Goal: Information Seeking & Learning: Learn about a topic

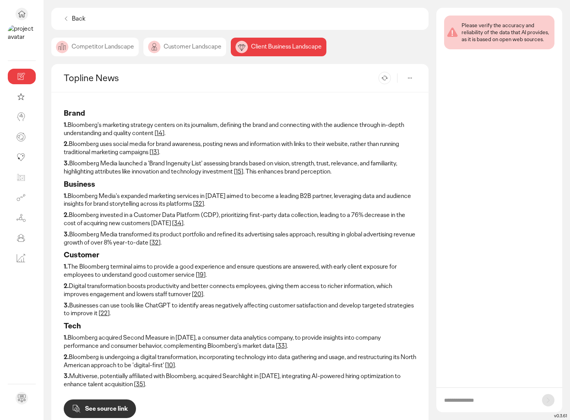
click at [181, 42] on div "Customer Landscape" at bounding box center [184, 47] width 83 height 19
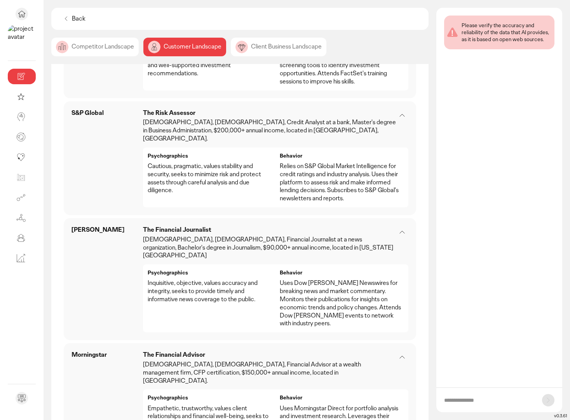
scroll to position [909, 0]
click at [181, 361] on p "[DEMOGRAPHIC_DATA], [DEMOGRAPHIC_DATA], Financial Advisor at a wealth managemen…" at bounding box center [269, 373] width 253 height 24
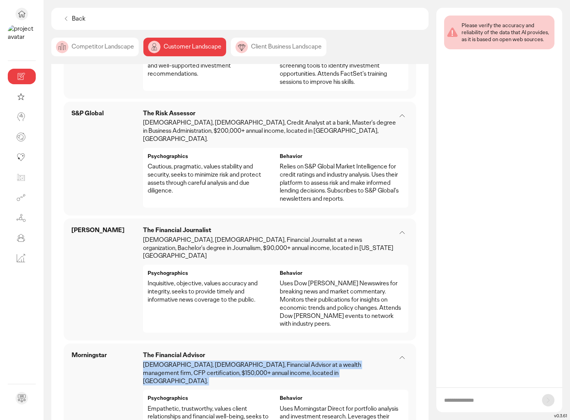
click at [181, 361] on p "[DEMOGRAPHIC_DATA], [DEMOGRAPHIC_DATA], Financial Advisor at a wealth managemen…" at bounding box center [269, 373] width 253 height 24
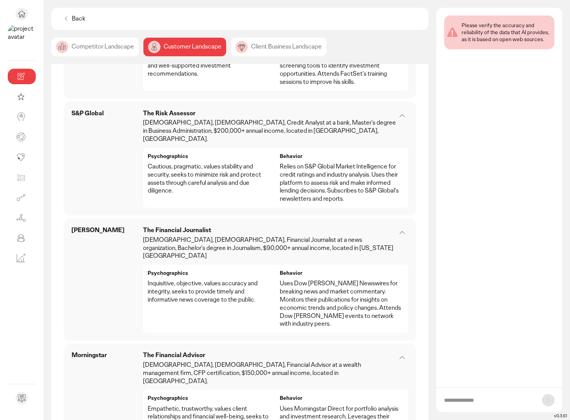
click at [184, 405] on p "Empathetic, trustworthy, values client relationships and financial well-being, …" at bounding box center [210, 421] width 124 height 32
click at [301, 405] on p "Uses Morningstar Direct for portfolio analysis and investment research. Leverag…" at bounding box center [342, 425] width 124 height 40
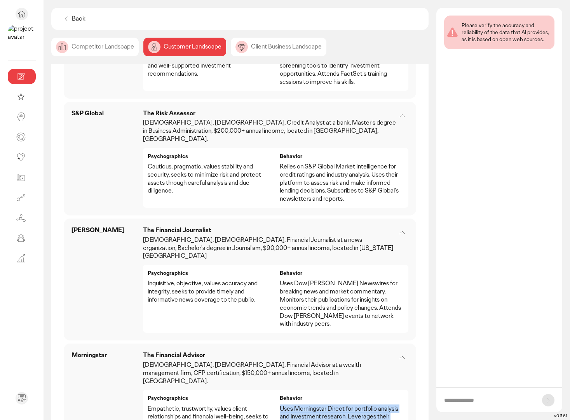
click at [301, 405] on p "Uses Morningstar Direct for portfolio analysis and investment research. Leverag…" at bounding box center [342, 425] width 124 height 40
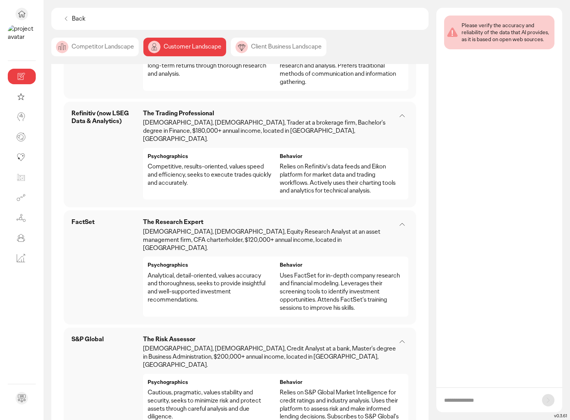
scroll to position [677, 0]
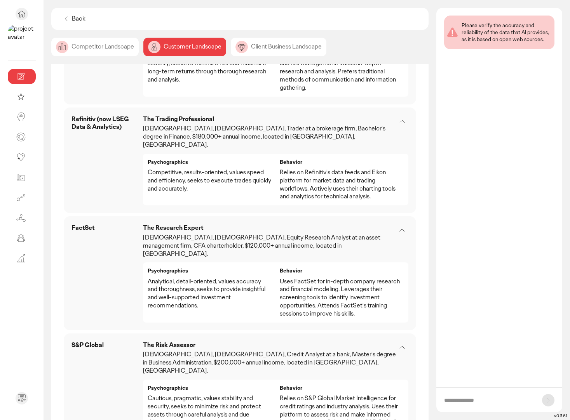
click at [315, 278] on p "Uses FactSet for in-depth company research and financial modeling. Leverages th…" at bounding box center [342, 298] width 124 height 40
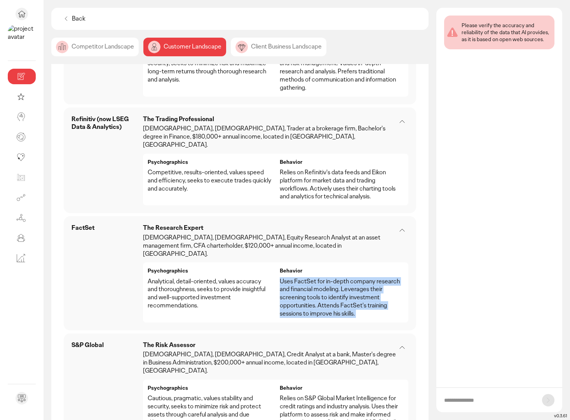
click at [315, 278] on p "Uses FactSet for in-depth company research and financial modeling. Leverages th…" at bounding box center [342, 298] width 124 height 40
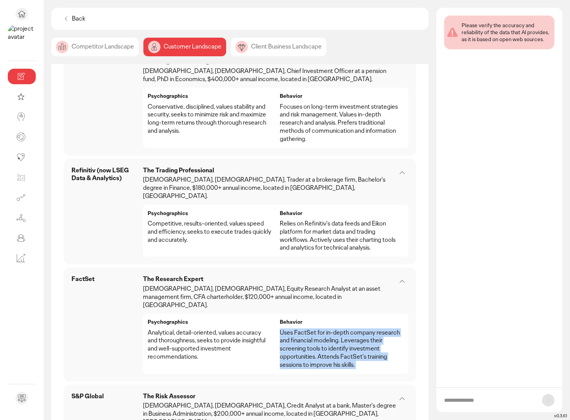
scroll to position [618, 0]
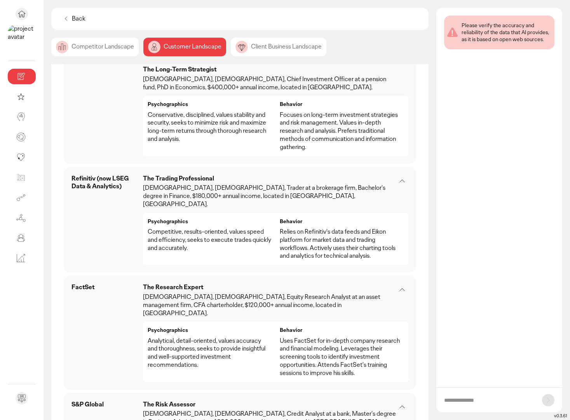
click at [307, 228] on p "Relies on Refinitiv's data feeds and Eikon platform for market data and trading…" at bounding box center [342, 244] width 124 height 32
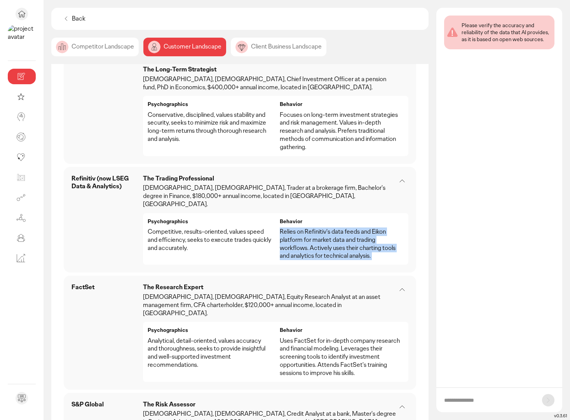
click at [307, 228] on p "Relies on Refinitiv's data feeds and Eikon platform for market data and trading…" at bounding box center [342, 244] width 124 height 32
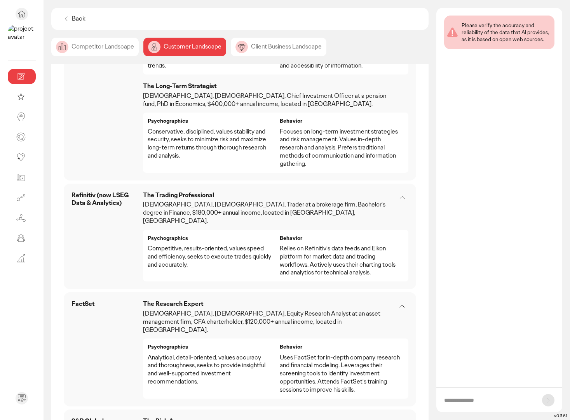
click at [307, 245] on p "Relies on Refinitiv's data feeds and Eikon platform for market data and trading…" at bounding box center [342, 261] width 124 height 32
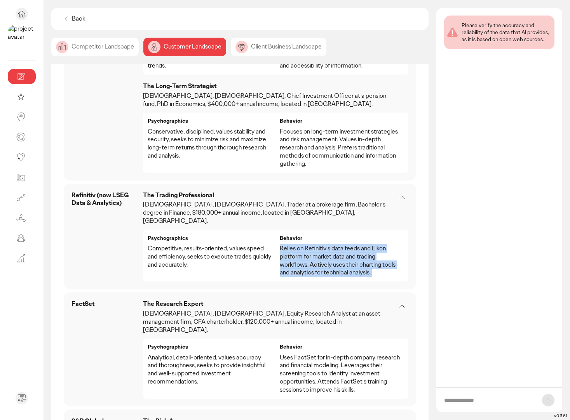
click at [307, 245] on p "Relies on Refinitiv's data feeds and Eikon platform for market data and trading…" at bounding box center [342, 261] width 124 height 32
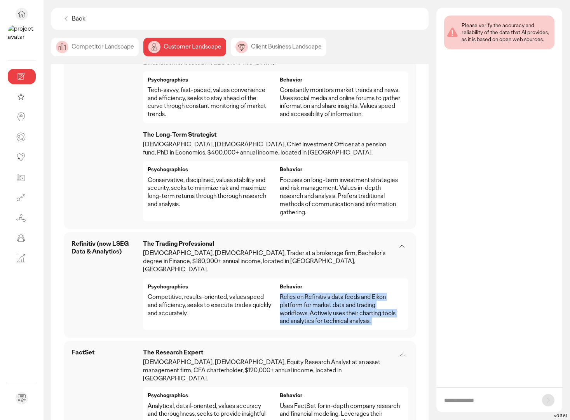
scroll to position [527, 0]
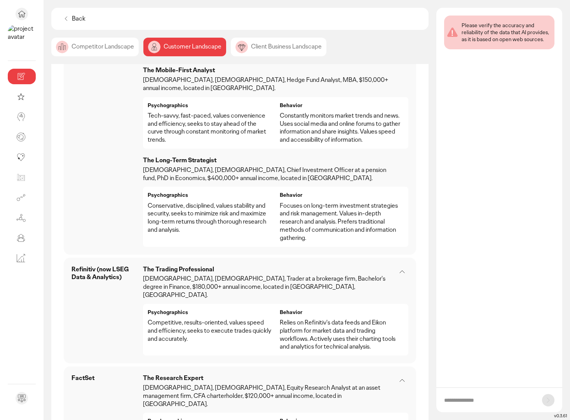
click at [301, 202] on p "Focuses on long-term investment strategies and risk management. Values in-depth…" at bounding box center [342, 222] width 124 height 40
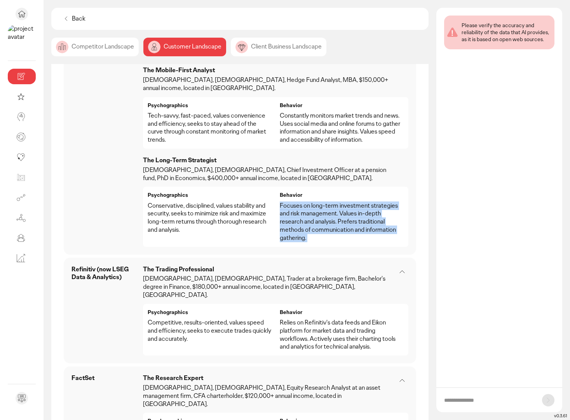
click at [301, 202] on p "Focuses on long-term investment strategies and risk management. Values in-depth…" at bounding box center [342, 222] width 124 height 40
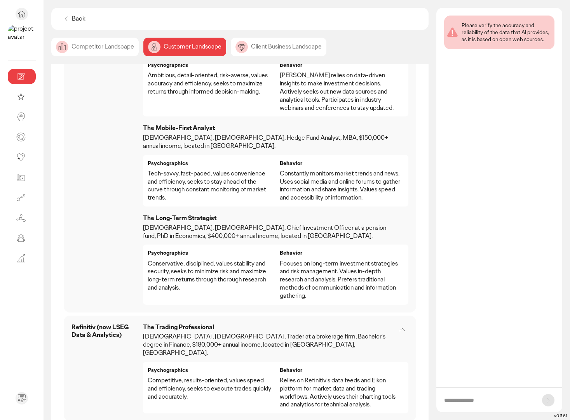
click at [303, 170] on p "Constantly monitors market trends and news. Uses social media and online forums…" at bounding box center [342, 186] width 124 height 32
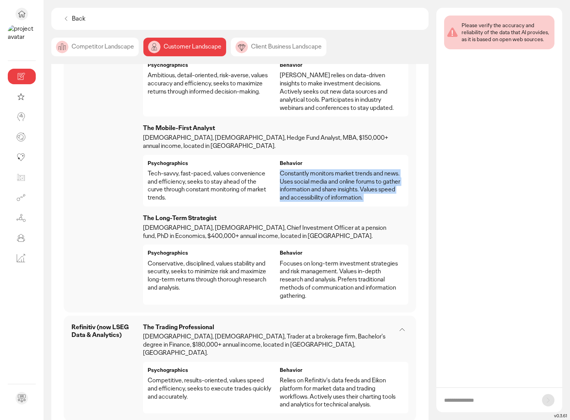
click at [303, 170] on p "Constantly monitors market trends and news. Uses social media and online forums…" at bounding box center [342, 186] width 124 height 32
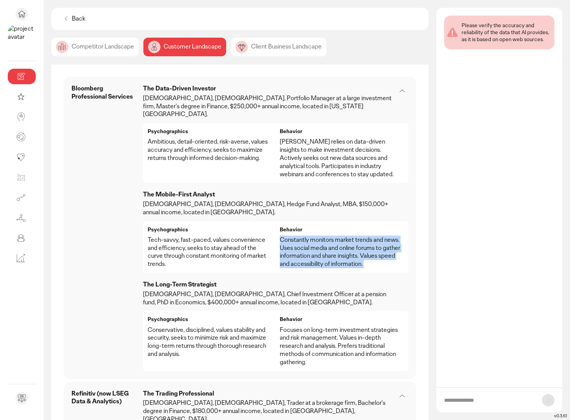
scroll to position [401, 0]
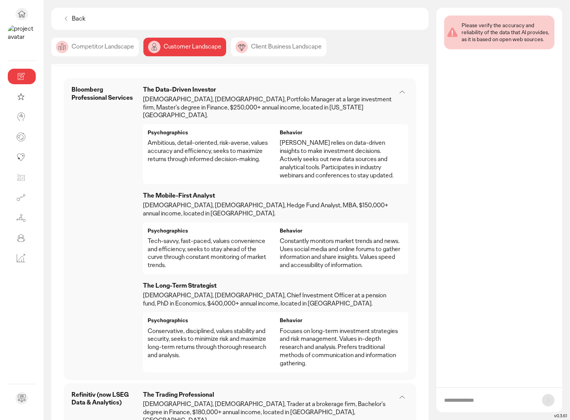
click at [304, 152] on p "[PERSON_NAME] relies on data-driven insights to make investment decisions. Acti…" at bounding box center [342, 159] width 124 height 40
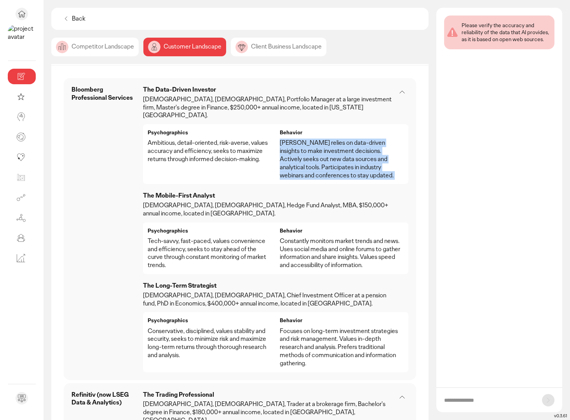
click at [304, 152] on p "[PERSON_NAME] relies on data-driven insights to make investment decisions. Acti…" at bounding box center [342, 159] width 124 height 40
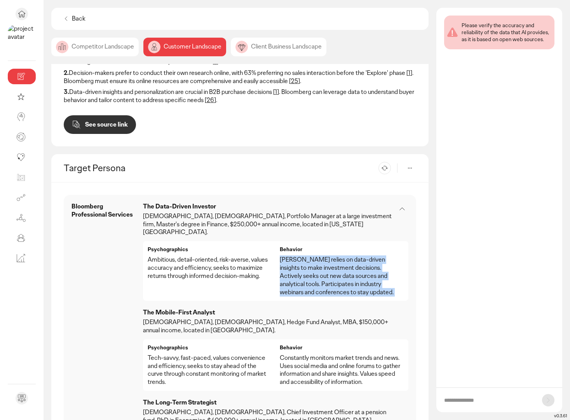
scroll to position [284, 0]
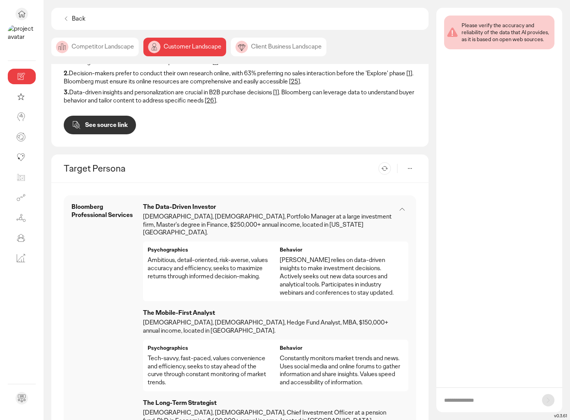
click at [303, 259] on p "[PERSON_NAME] relies on data-driven insights to make investment decisions. Acti…" at bounding box center [342, 276] width 124 height 40
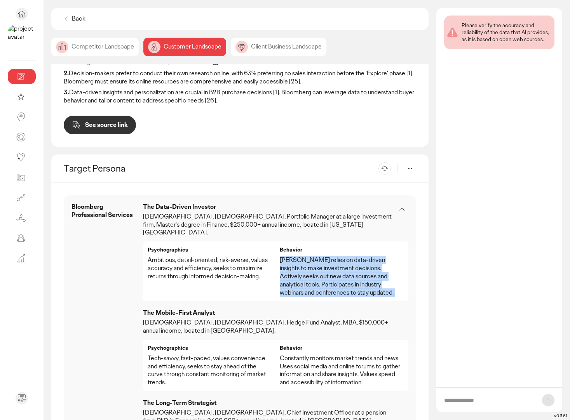
click at [303, 259] on p "[PERSON_NAME] relies on data-driven insights to make investment decisions. Acti…" at bounding box center [342, 276] width 124 height 40
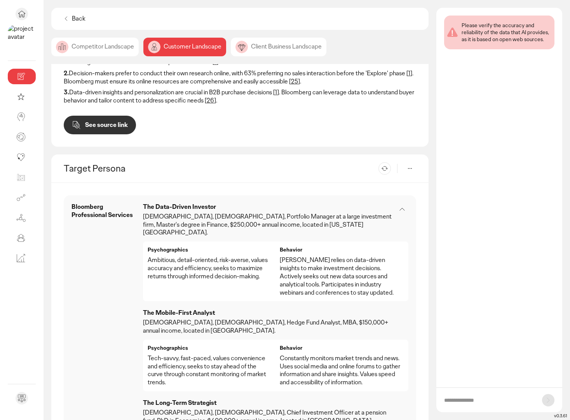
click at [233, 256] on p "Ambitious, detail-oriented, risk-averse, values accuracy and efficiency, seeks …" at bounding box center [210, 268] width 124 height 24
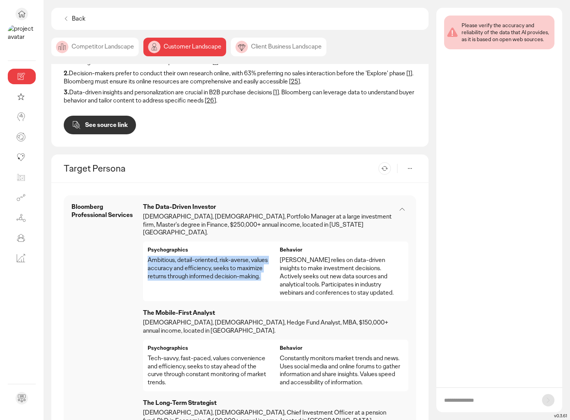
click at [233, 256] on p "Ambitious, detail-oriented, risk-averse, values accuracy and efficiency, seeks …" at bounding box center [210, 268] width 124 height 24
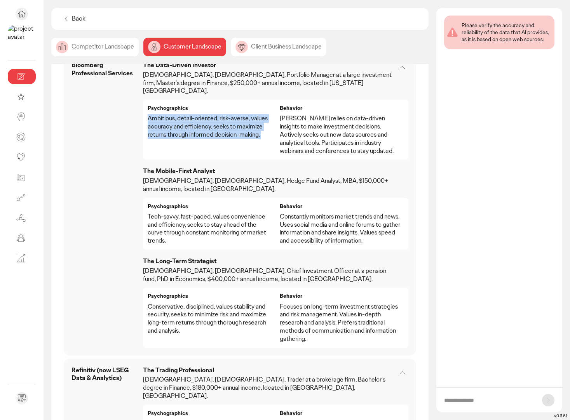
scroll to position [440, 0]
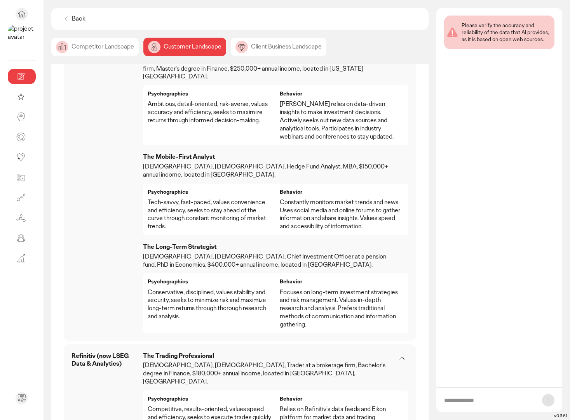
click at [223, 289] on p "Conservative, disciplined, values stability and security, seeks to minimize ris…" at bounding box center [210, 305] width 124 height 32
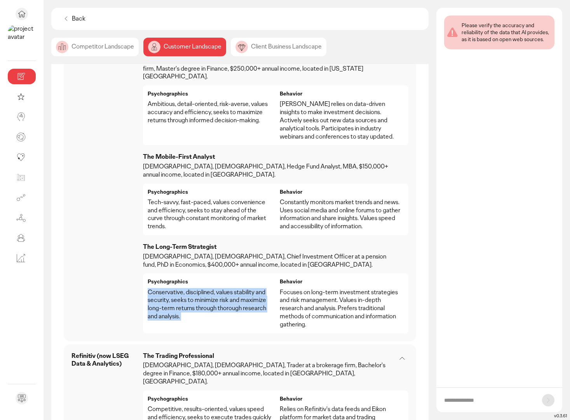
click at [223, 289] on p "Conservative, disciplined, values stability and security, seeks to minimize ris…" at bounding box center [210, 305] width 124 height 32
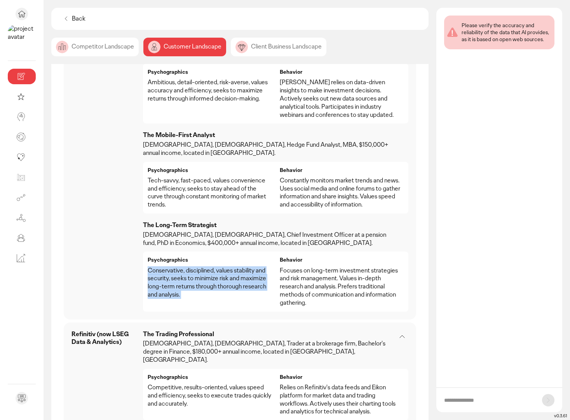
scroll to position [468, 0]
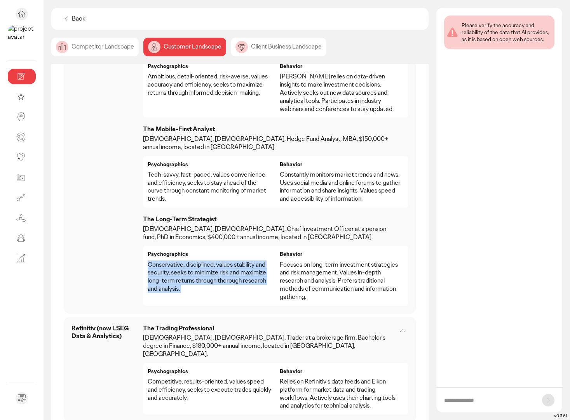
click at [224, 317] on div "Bloomberg Professional Services The Data-Driven Investor [DEMOGRAPHIC_DATA], [D…" at bounding box center [240, 370] width 352 height 106
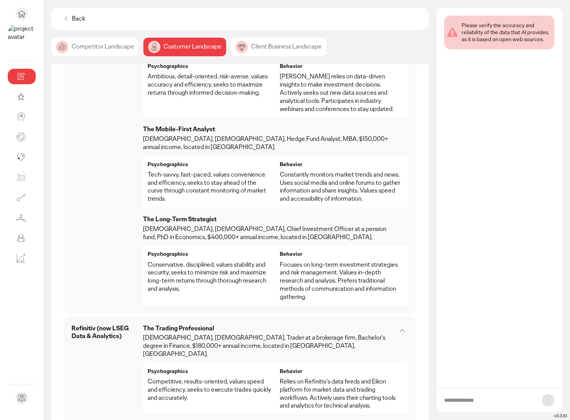
click at [224, 317] on div "Bloomberg Professional Services The Data-Driven Investor [DEMOGRAPHIC_DATA], [D…" at bounding box center [240, 370] width 352 height 106
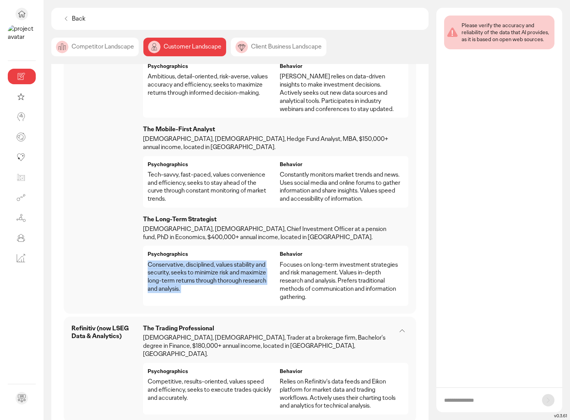
click at [224, 317] on div "Bloomberg Professional Services The Data-Driven Investor [DEMOGRAPHIC_DATA], [D…" at bounding box center [240, 370] width 352 height 106
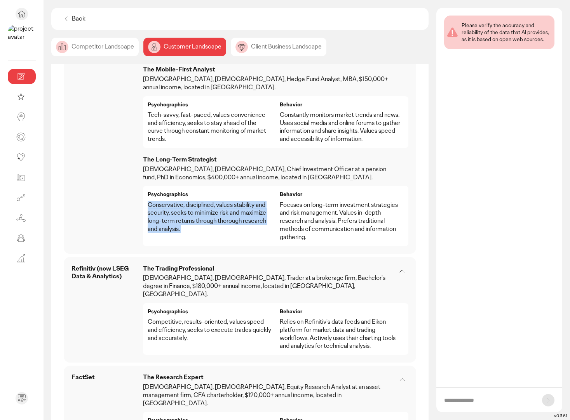
scroll to position [536, 0]
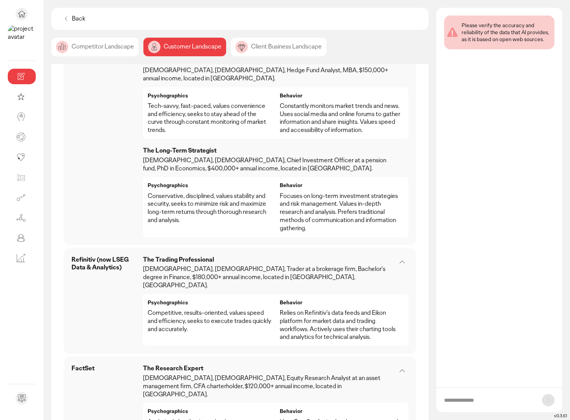
click at [223, 309] on p "Competitive, results-oriented, values speed and efficiency, seeks to execute tr…" at bounding box center [210, 321] width 124 height 24
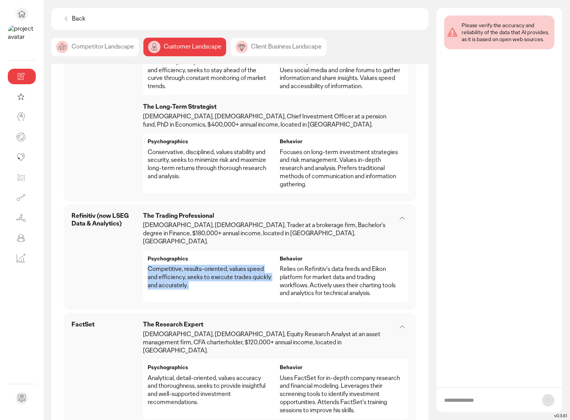
scroll to position [592, 0]
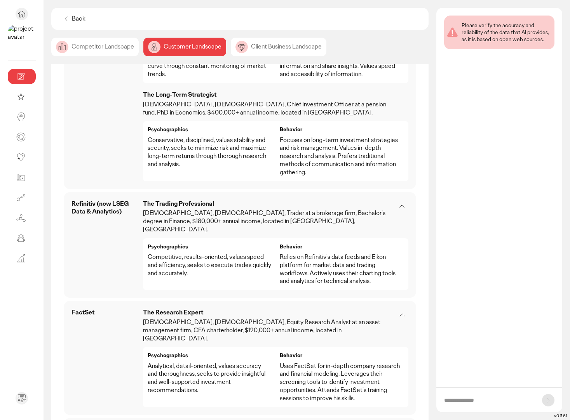
click at [302, 253] on p "Relies on Refinitiv's data feeds and Eikon platform for market data and trading…" at bounding box center [342, 269] width 124 height 32
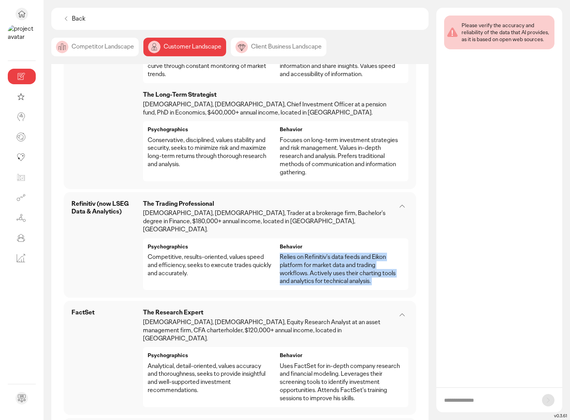
click at [302, 253] on p "Relies on Refinitiv's data feeds and Eikon platform for market data and trading…" at bounding box center [342, 269] width 124 height 32
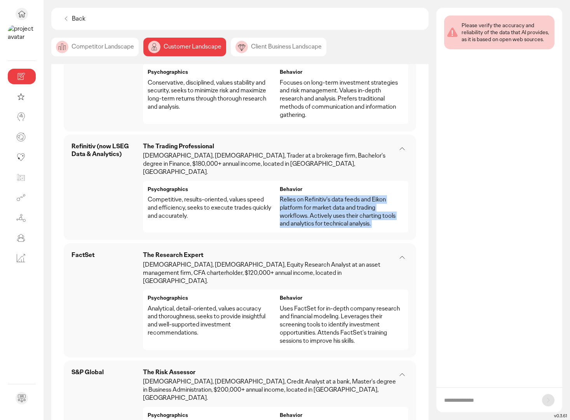
scroll to position [656, 0]
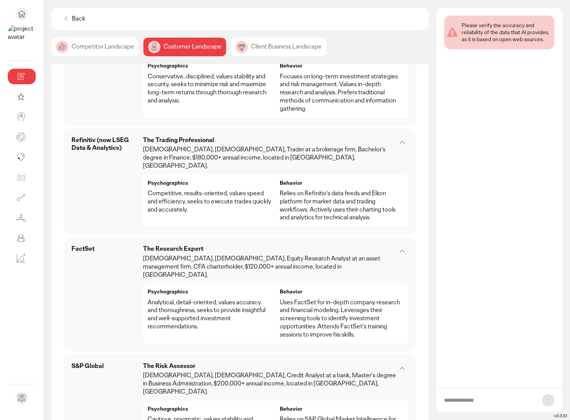
click at [244, 299] on p "Analytical, detail-oriented, values accuracy and thoroughness, seeks to provide…" at bounding box center [210, 315] width 124 height 32
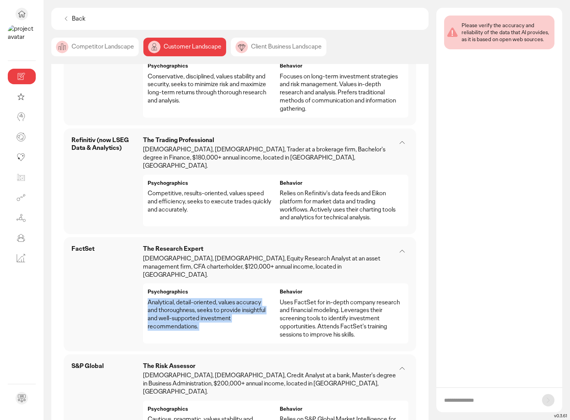
click at [244, 299] on p "Analytical, detail-oriented, values accuracy and thoroughness, seeks to provide…" at bounding box center [210, 315] width 124 height 32
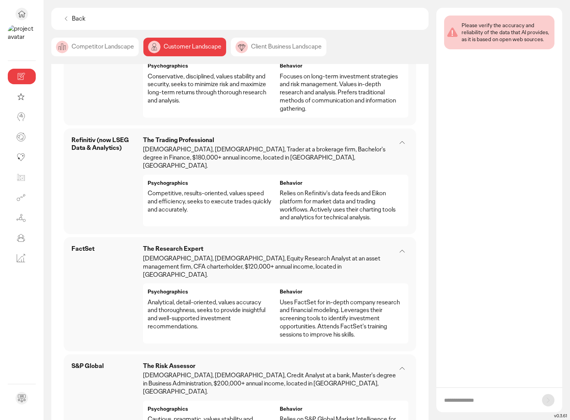
click at [326, 299] on p "Uses FactSet for in-depth company research and financial modeling. Leverages th…" at bounding box center [342, 319] width 124 height 40
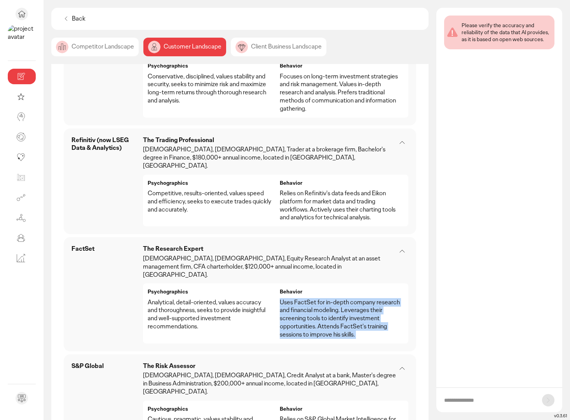
click at [326, 299] on p "Uses FactSet for in-depth company research and financial modeling. Leverages th…" at bounding box center [342, 319] width 124 height 40
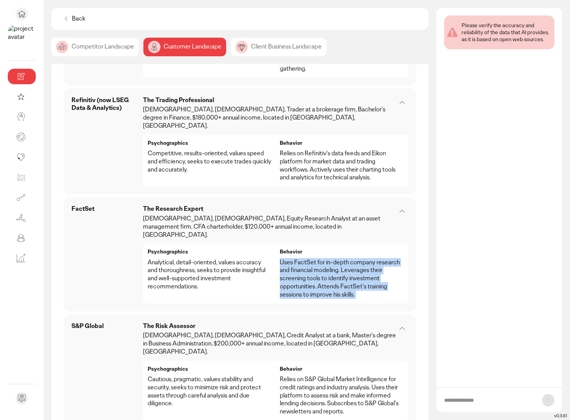
scroll to position [715, 0]
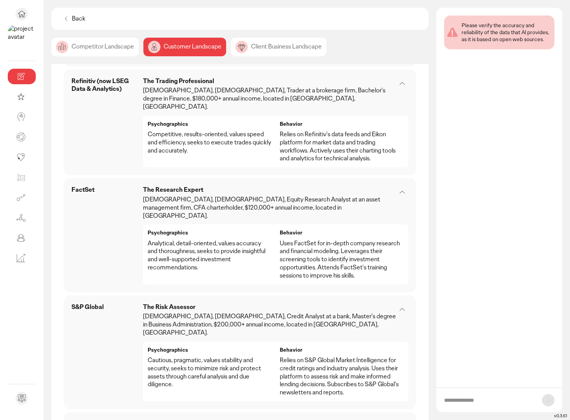
click at [313, 357] on p "Relies on S&P Global Market Intelligence for credit ratings and industry analys…" at bounding box center [342, 377] width 124 height 40
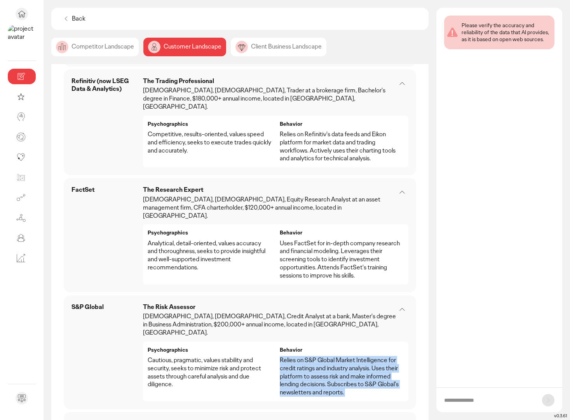
click at [313, 357] on p "Relies on S&P Global Market Intelligence for credit ratings and industry analys…" at bounding box center [342, 377] width 124 height 40
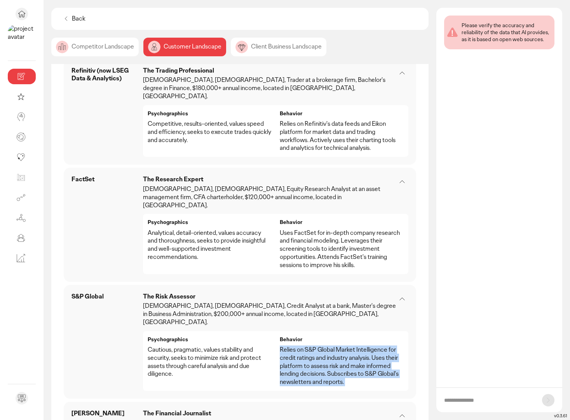
scroll to position [731, 0]
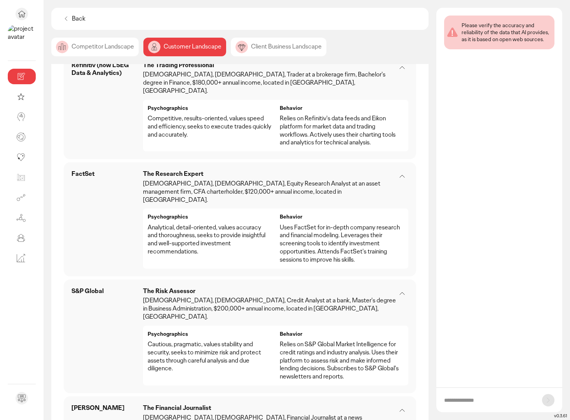
click at [303, 224] on p "Uses FactSet for in-depth company research and financial modeling. Leverages th…" at bounding box center [342, 244] width 124 height 40
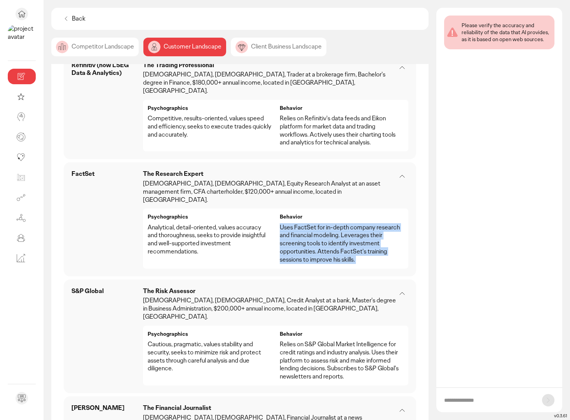
click at [303, 224] on p "Uses FactSet for in-depth company research and financial modeling. Leverages th…" at bounding box center [342, 244] width 124 height 40
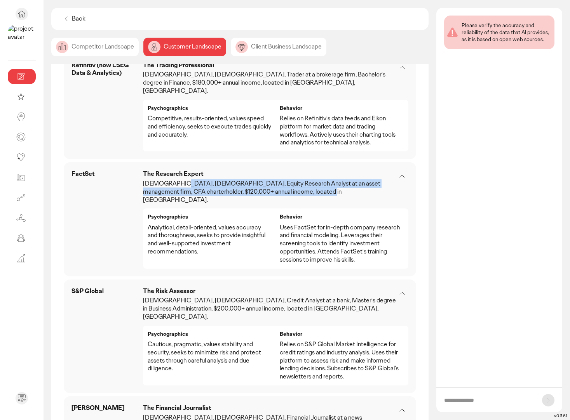
drag, startPoint x: 178, startPoint y: 152, endPoint x: 337, endPoint y: 164, distance: 159.3
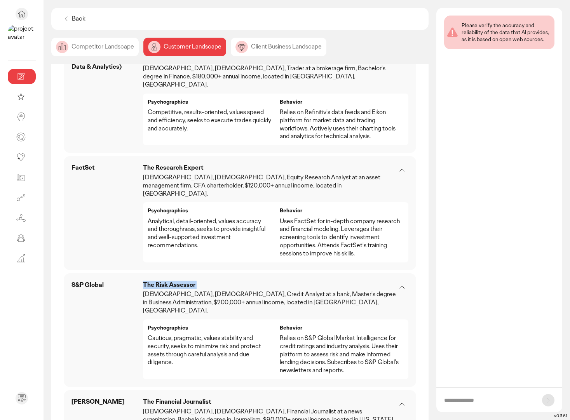
scroll to position [740, 0]
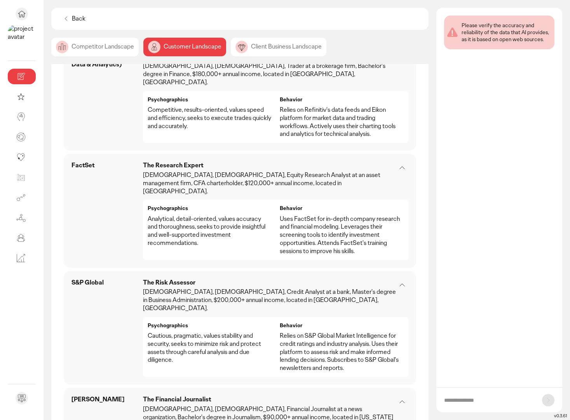
click at [304, 215] on p "Uses FactSet for in-depth company research and financial modeling. Leverages th…" at bounding box center [342, 235] width 124 height 40
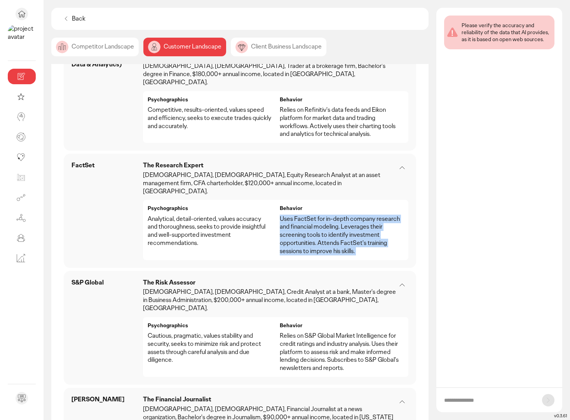
click at [304, 215] on p "Uses FactSet for in-depth company research and financial modeling. Leverages th…" at bounding box center [342, 235] width 124 height 40
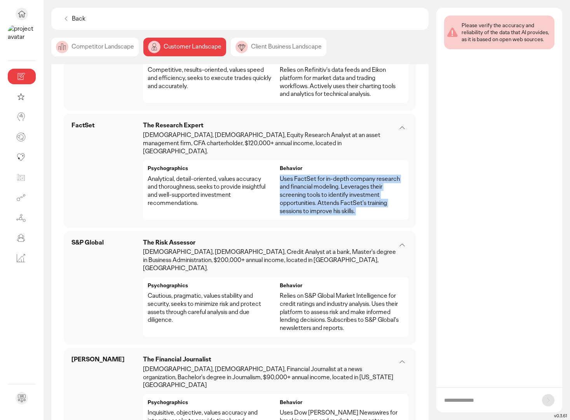
scroll to position [794, 0]
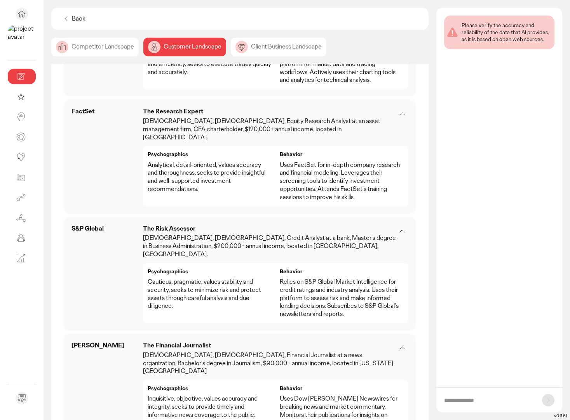
click at [220, 278] on p "Cautious, pragmatic, values stability and security, seeks to minimize risk and …" at bounding box center [210, 294] width 124 height 32
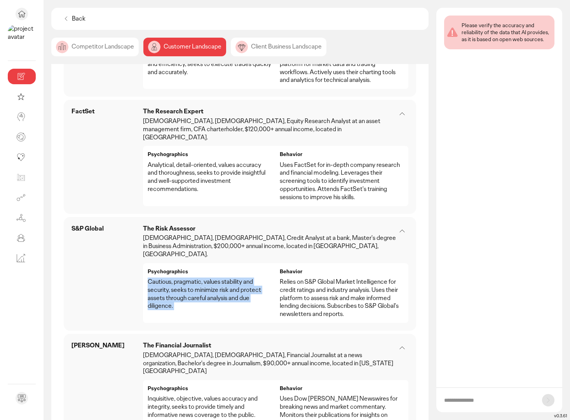
click at [220, 278] on p "Cautious, pragmatic, values stability and security, seeks to minimize risk and …" at bounding box center [210, 294] width 124 height 32
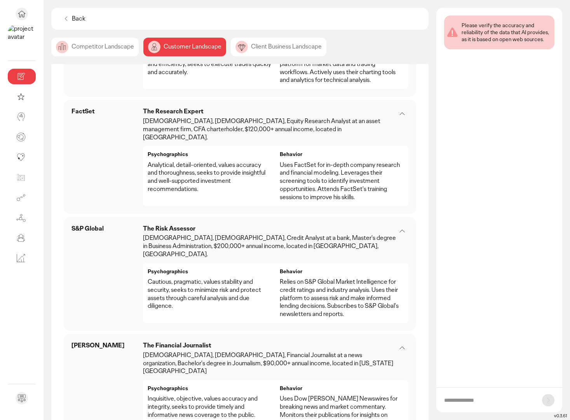
click at [349, 278] on p "Relies on S&P Global Market Intelligence for credit ratings and industry analys…" at bounding box center [342, 298] width 124 height 40
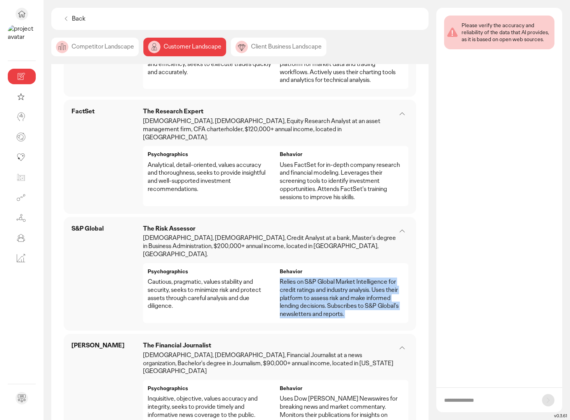
click at [349, 278] on p "Relies on S&P Global Market Intelligence for credit ratings and industry analys…" at bounding box center [342, 298] width 124 height 40
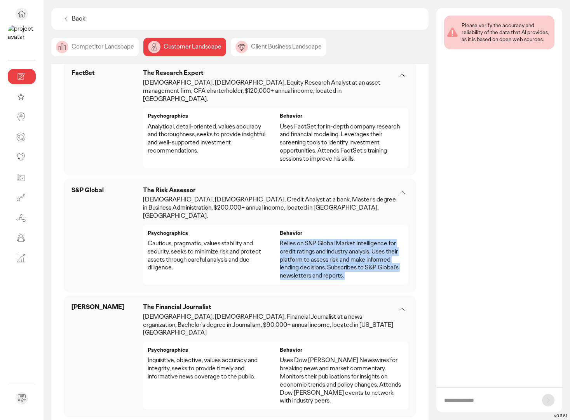
scroll to position [834, 0]
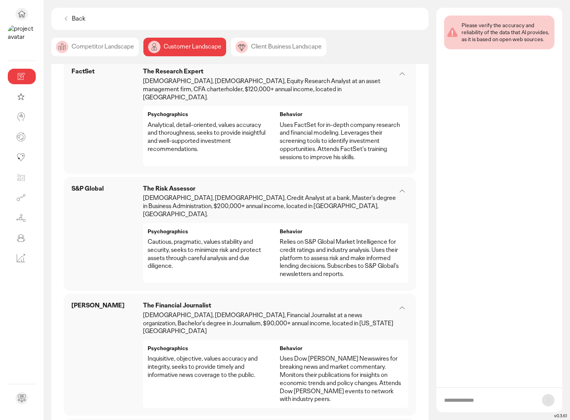
click at [324, 355] on p "Uses Dow [PERSON_NAME] Newswires for breaking news and market commentary. Monit…" at bounding box center [342, 379] width 124 height 49
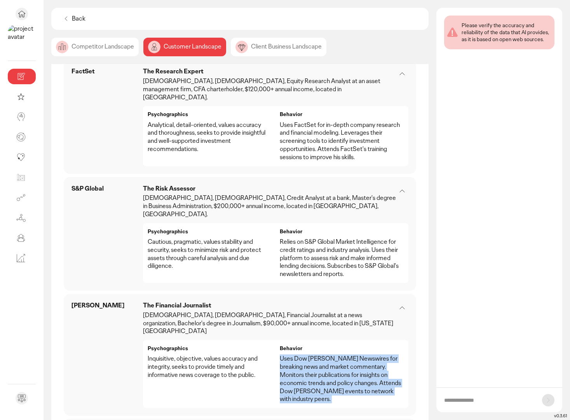
click at [324, 355] on p "Uses Dow [PERSON_NAME] Newswires for breaking news and market commentary. Monit…" at bounding box center [342, 379] width 124 height 49
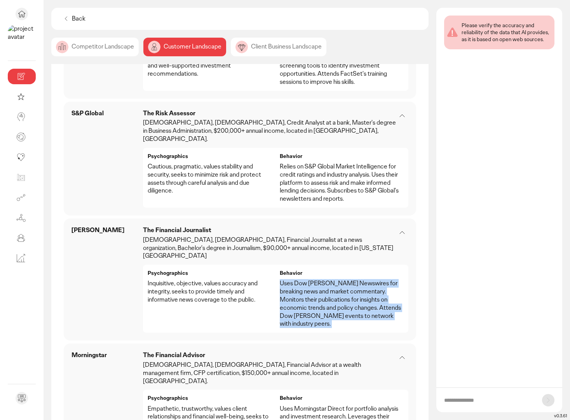
scroll to position [0, 0]
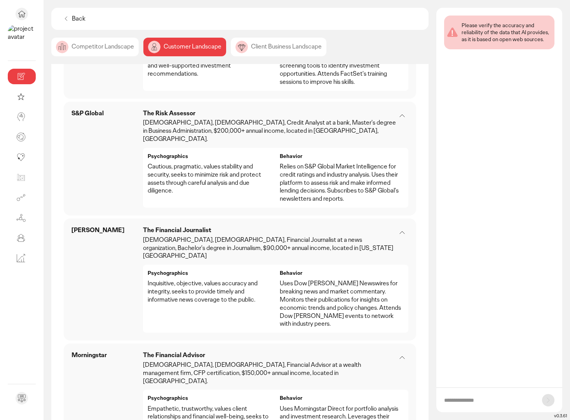
click at [321, 405] on p "Uses Morningstar Direct for portfolio analysis and investment research. Leverag…" at bounding box center [342, 425] width 124 height 40
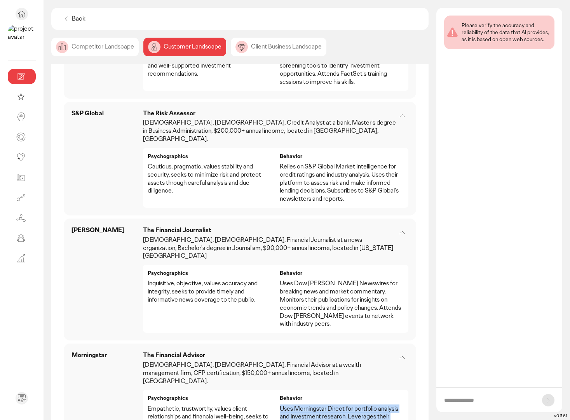
click at [321, 405] on p "Uses Morningstar Direct for portfolio analysis and investment research. Leverag…" at bounding box center [342, 425] width 124 height 40
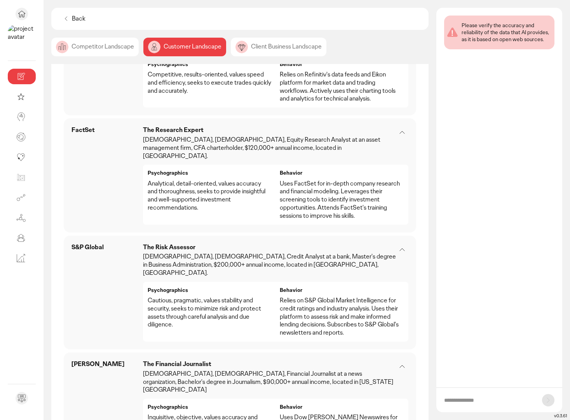
scroll to position [718, 0]
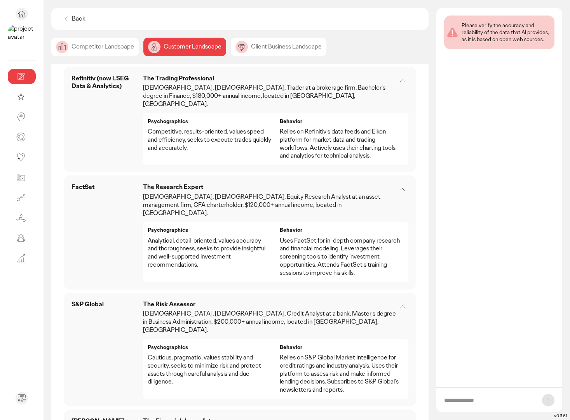
click at [317, 354] on p "Relies on S&P Global Market Intelligence for credit ratings and industry analys…" at bounding box center [342, 374] width 124 height 40
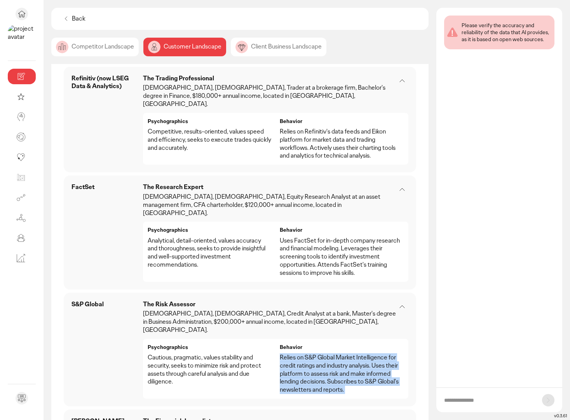
click at [317, 354] on p "Relies on S&P Global Market Intelligence for credit ratings and industry analys…" at bounding box center [342, 374] width 124 height 40
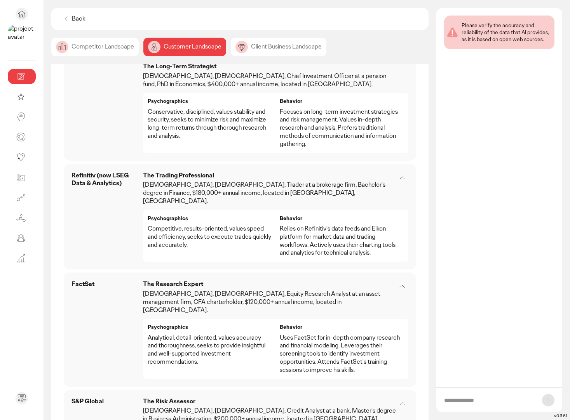
scroll to position [610, 0]
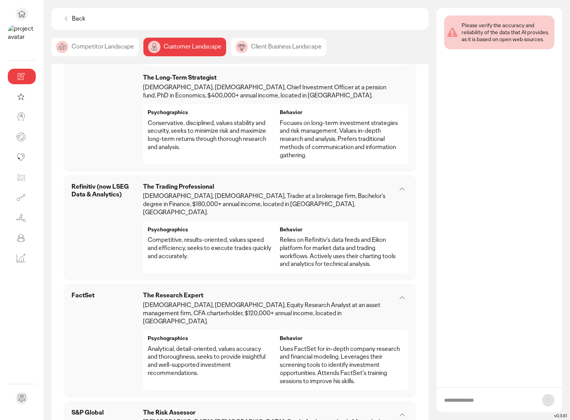
click at [321, 345] on p "Uses FactSet for in-depth company research and financial modeling. Leverages th…" at bounding box center [342, 365] width 124 height 40
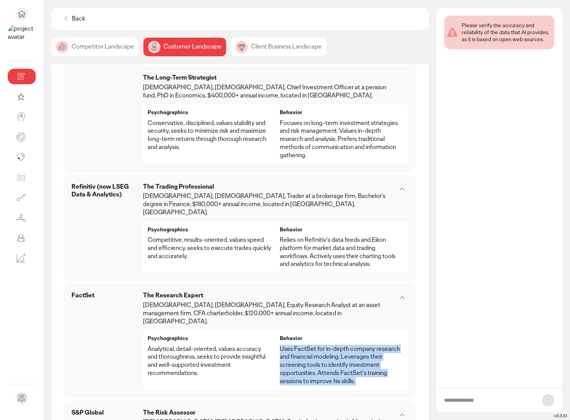
click at [321, 345] on p "Uses FactSet for in-depth company research and financial modeling. Leverages th…" at bounding box center [342, 365] width 124 height 40
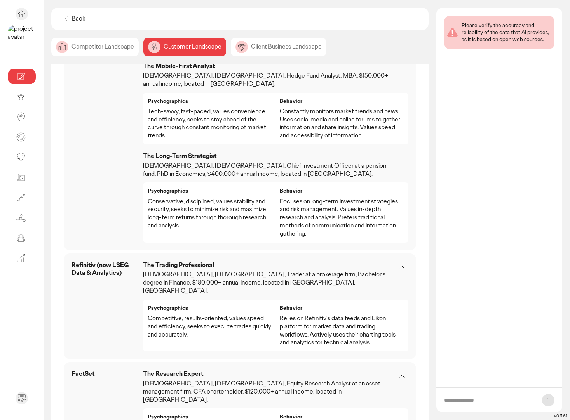
scroll to position [507, 0]
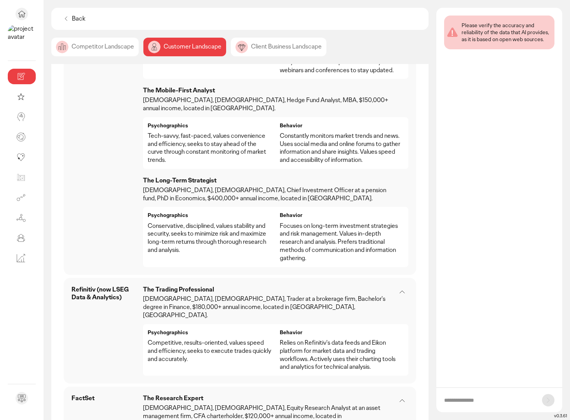
click at [320, 339] on p "Relies on Refinitiv's data feeds and Eikon platform for market data and trading…" at bounding box center [342, 355] width 124 height 32
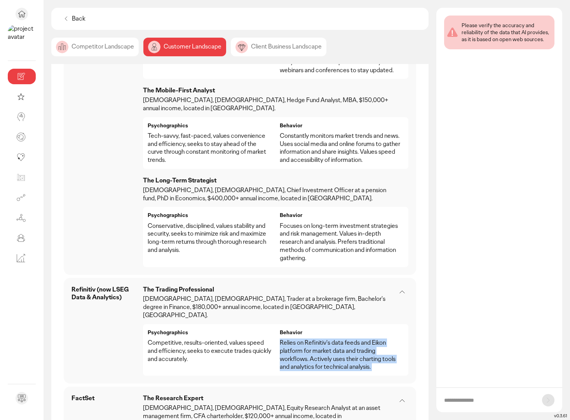
click at [320, 339] on p "Relies on Refinitiv's data feeds and Eikon platform for market data and trading…" at bounding box center [342, 355] width 124 height 32
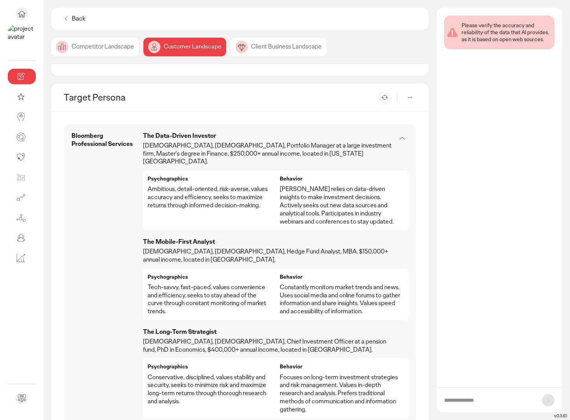
scroll to position [361, 0]
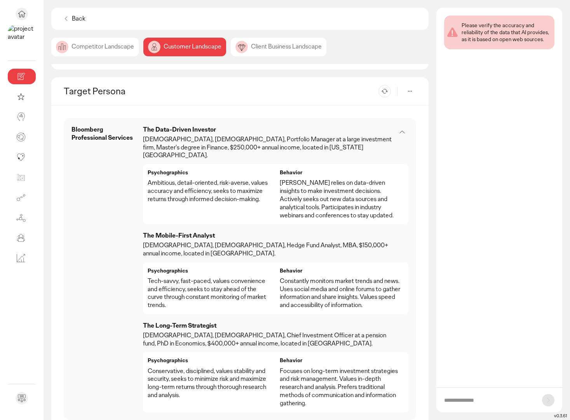
click at [410, 87] on icon at bounding box center [409, 91] width 9 height 9
click at [435, 202] on div "Back Competitor Landscape Customer Landscape Client Business Landscape Consumer…" at bounding box center [306, 214] width 511 height 413
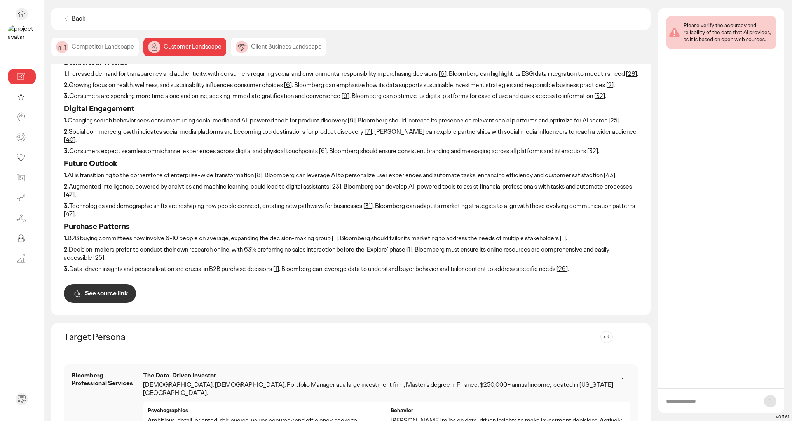
scroll to position [56, 0]
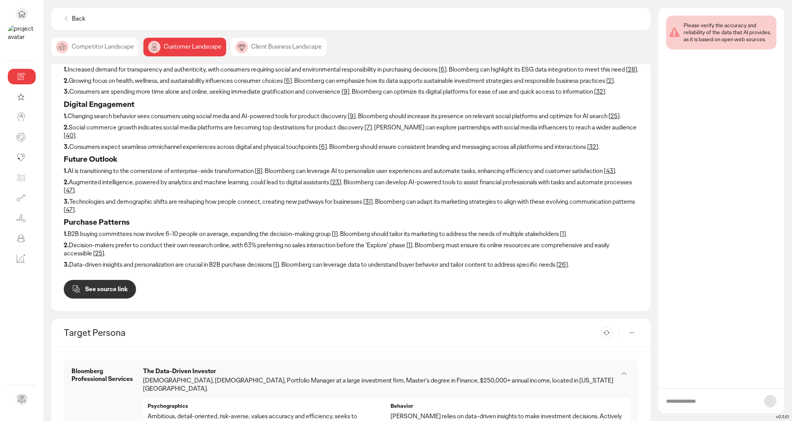
click at [150, 232] on p "1. B2B buying committees now involve 6-10 people on average, expanding the deci…" at bounding box center [351, 234] width 574 height 8
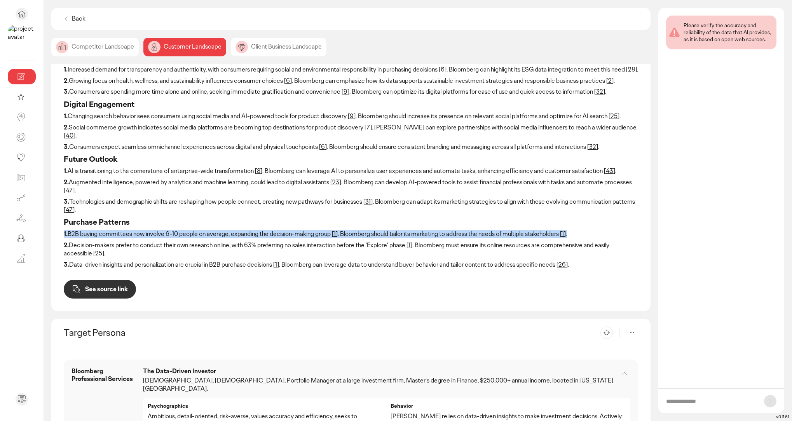
click at [150, 232] on p "1. B2B buying committees now involve 6-10 people on average, expanding the deci…" at bounding box center [351, 234] width 574 height 8
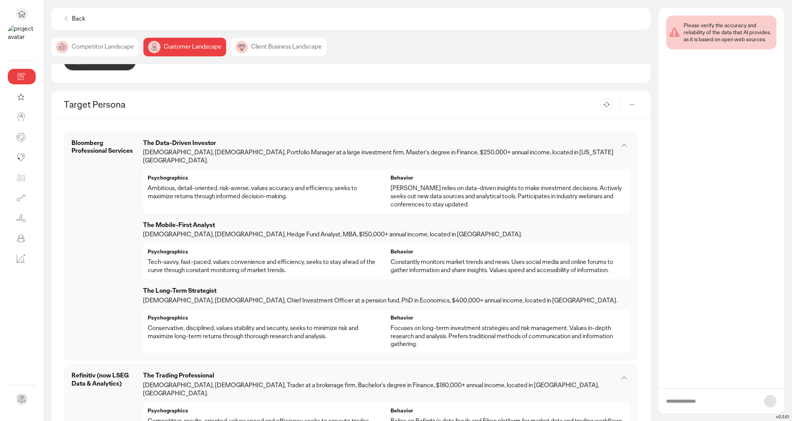
scroll to position [286, 0]
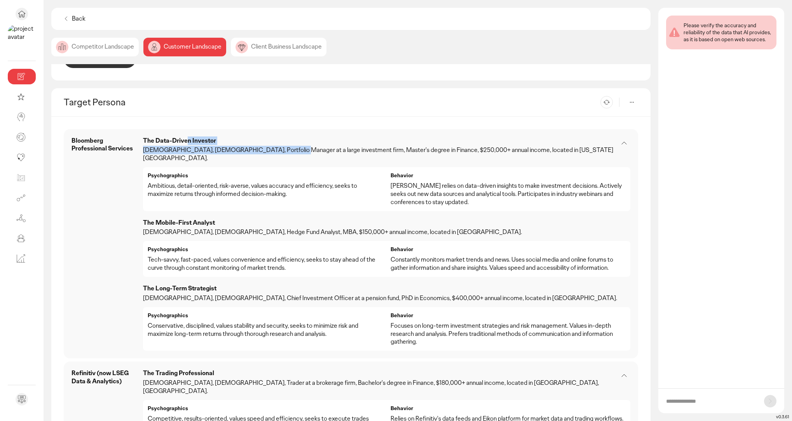
drag, startPoint x: 188, startPoint y: 135, endPoint x: 274, endPoint y: 148, distance: 87.1
click at [274, 148] on div "The Data-Driven Investor [DEMOGRAPHIC_DATA], [DEMOGRAPHIC_DATA], Portfolio Mana…" at bounding box center [386, 150] width 487 height 26
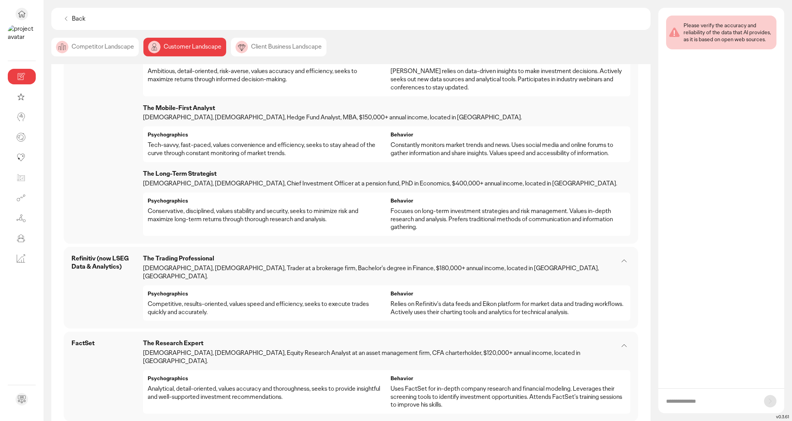
scroll to position [416, 0]
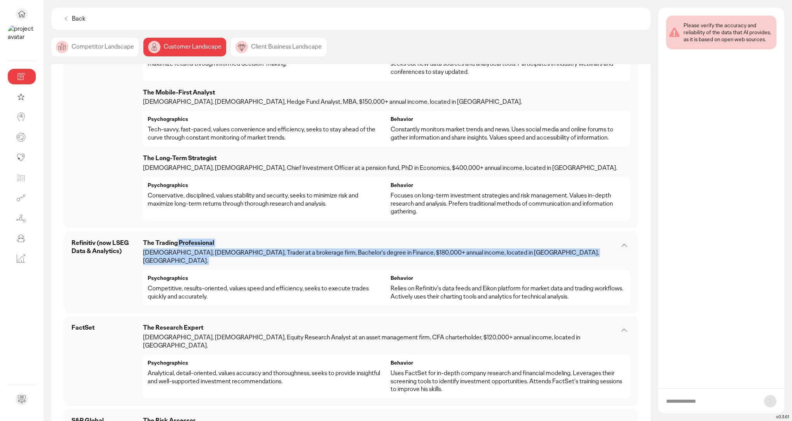
drag, startPoint x: 177, startPoint y: 223, endPoint x: 233, endPoint y: 244, distance: 59.1
click at [233, 146] on div "The Trading Professional [DEMOGRAPHIC_DATA], [DEMOGRAPHIC_DATA], Trader at a br…" at bounding box center [386, 118] width 487 height 58
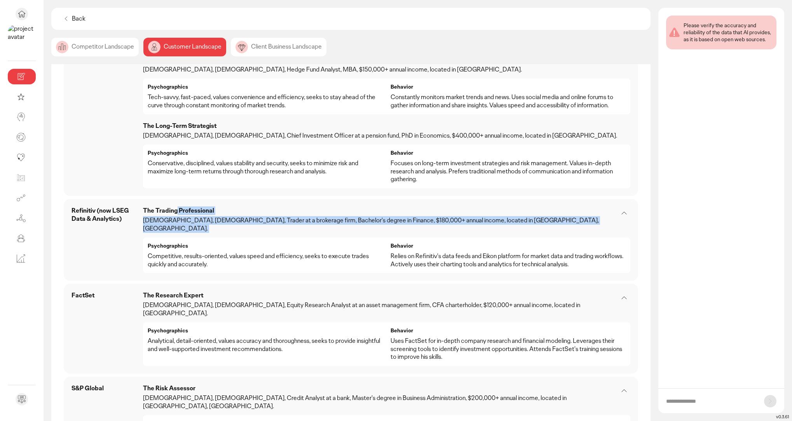
scroll to position [459, 0]
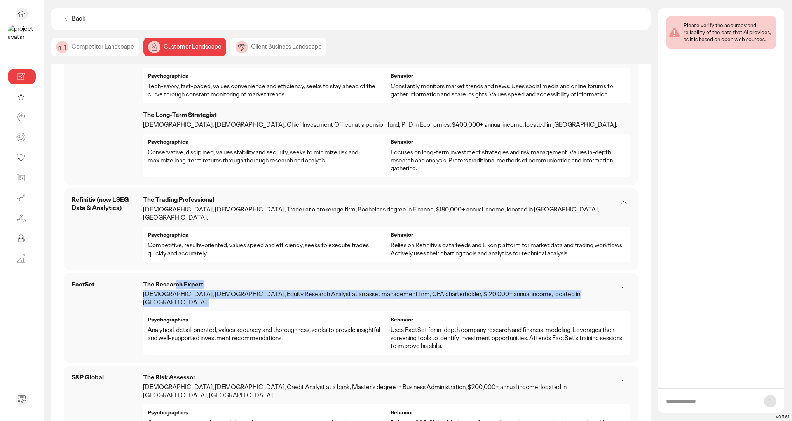
drag, startPoint x: 176, startPoint y: 259, endPoint x: 266, endPoint y: 276, distance: 92.6
click at [268, 103] on div "The Research Expert [DEMOGRAPHIC_DATA], [DEMOGRAPHIC_DATA], Equity Research Ana…" at bounding box center [386, 74] width 487 height 58
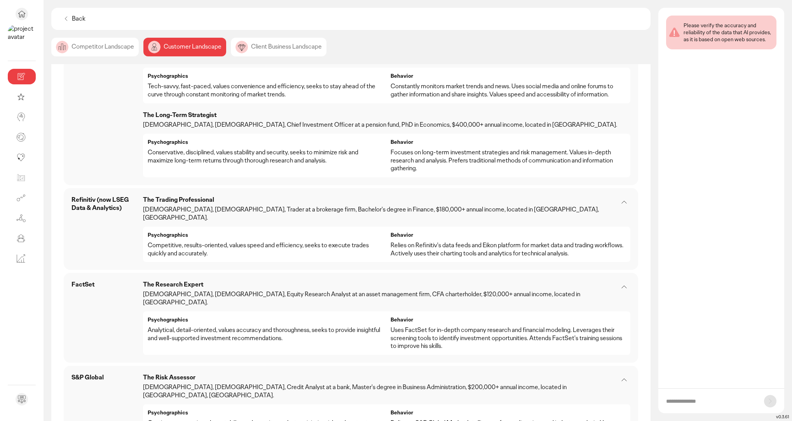
click at [265, 316] on div "Psychographics Analytical, detail-oriented, values accuracy and thoroughness, s…" at bounding box center [265, 333] width 235 height 35
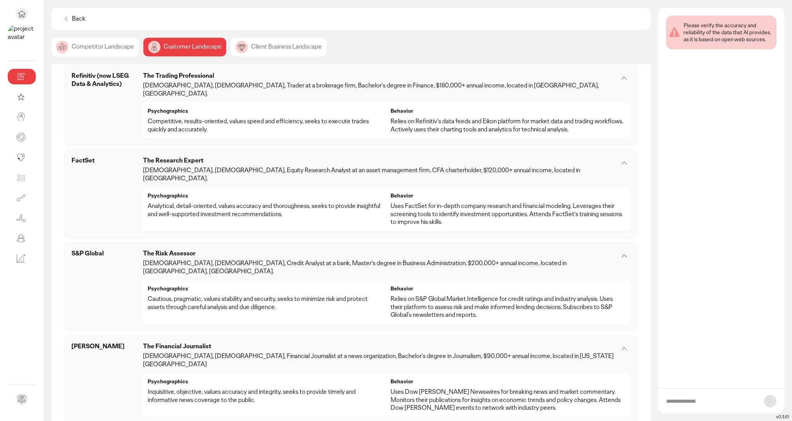
scroll to position [608, 0]
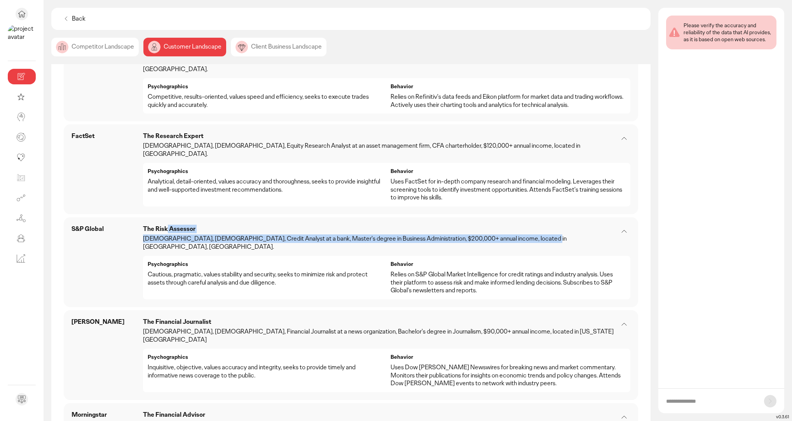
drag, startPoint x: 173, startPoint y: 188, endPoint x: 235, endPoint y: 209, distance: 65.1
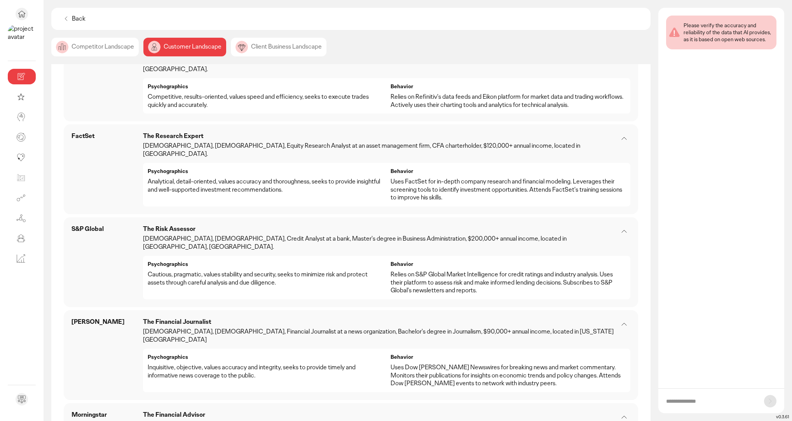
click at [242, 270] on p "Cautious, pragmatic, values stability and security, seeks to minimize risk and …" at bounding box center [265, 278] width 235 height 16
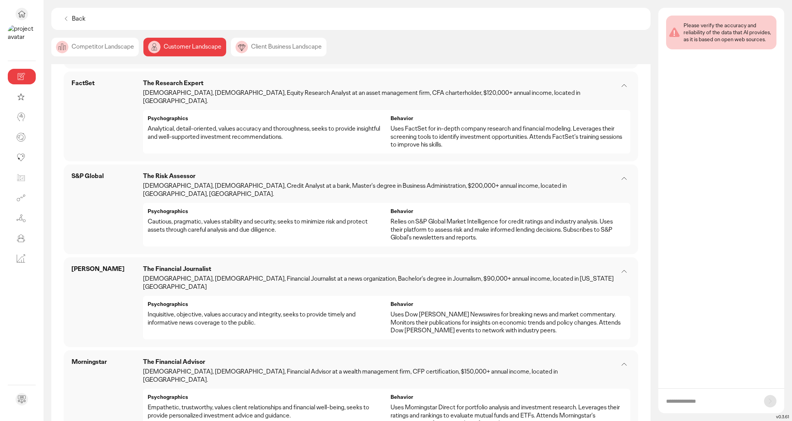
scroll to position [660, 0]
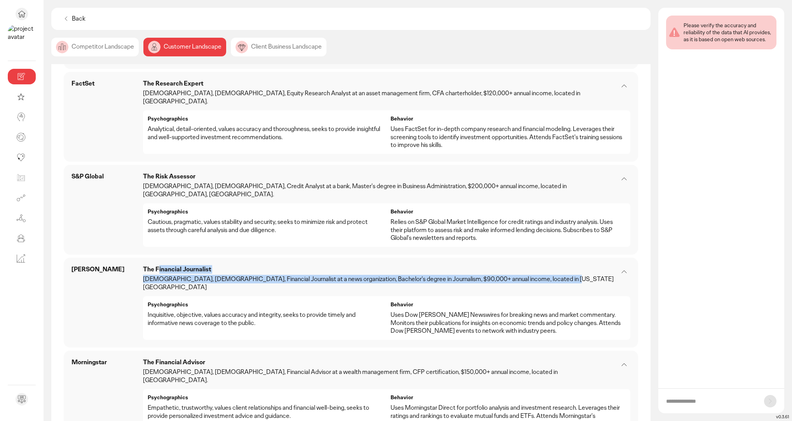
drag, startPoint x: 160, startPoint y: 225, endPoint x: 290, endPoint y: 236, distance: 130.2
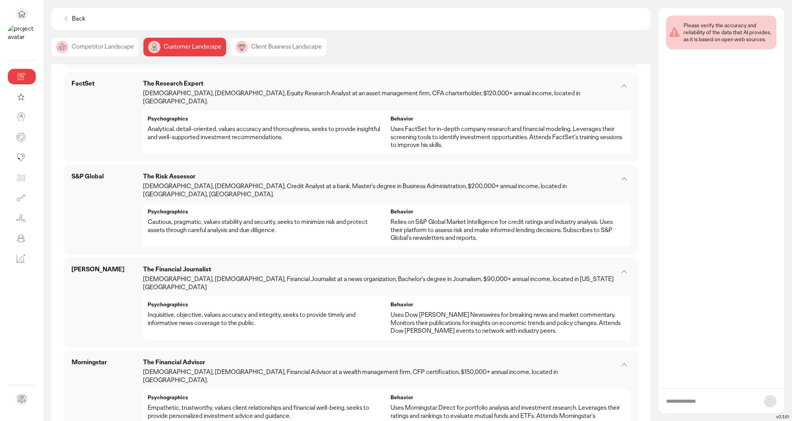
click at [268, 394] on p "Psychographics" at bounding box center [265, 397] width 235 height 7
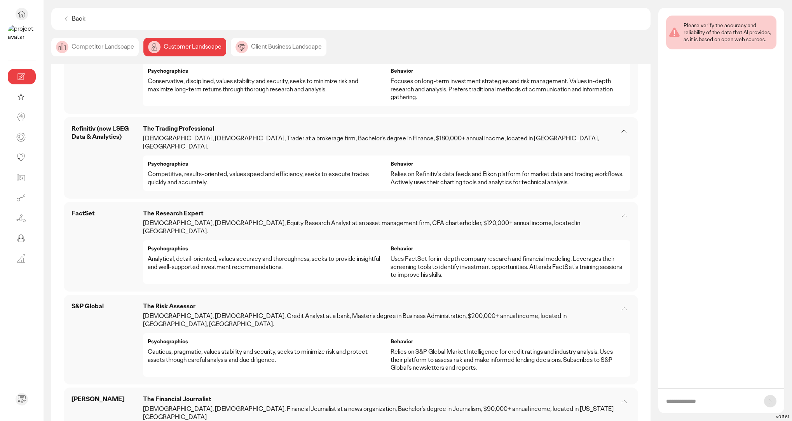
scroll to position [489, 0]
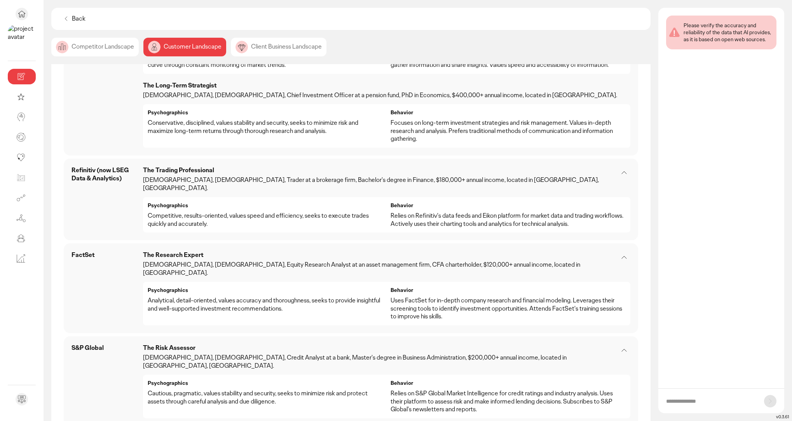
click at [236, 74] on div "The Research Expert [DEMOGRAPHIC_DATA], [DEMOGRAPHIC_DATA], Equity Research Ana…" at bounding box center [386, 45] width 487 height 58
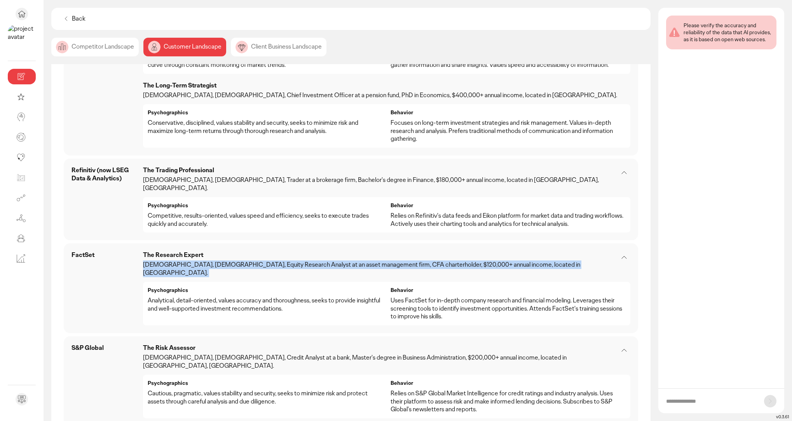
click at [236, 74] on div "The Research Expert [DEMOGRAPHIC_DATA], [DEMOGRAPHIC_DATA], Equity Research Ana…" at bounding box center [386, 45] width 487 height 58
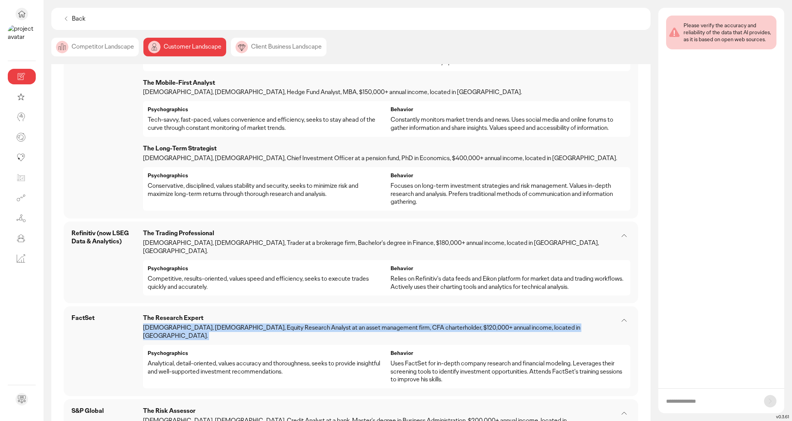
scroll to position [414, 0]
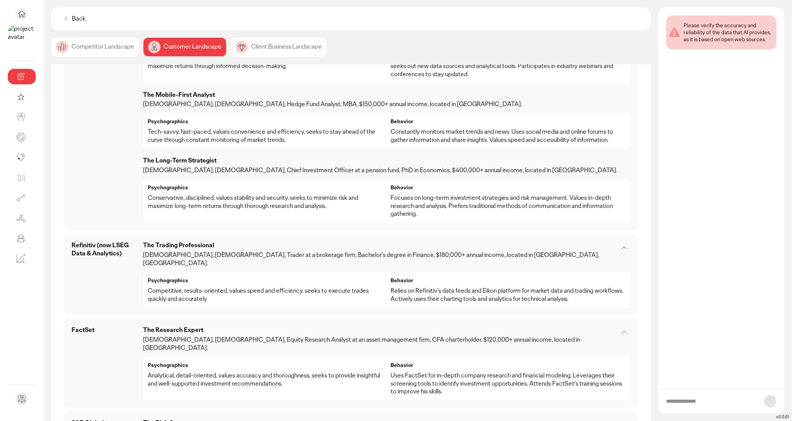
click at [236, 149] on div "The Trading Professional [DEMOGRAPHIC_DATA], [DEMOGRAPHIC_DATA], Trader at a br…" at bounding box center [386, 120] width 487 height 58
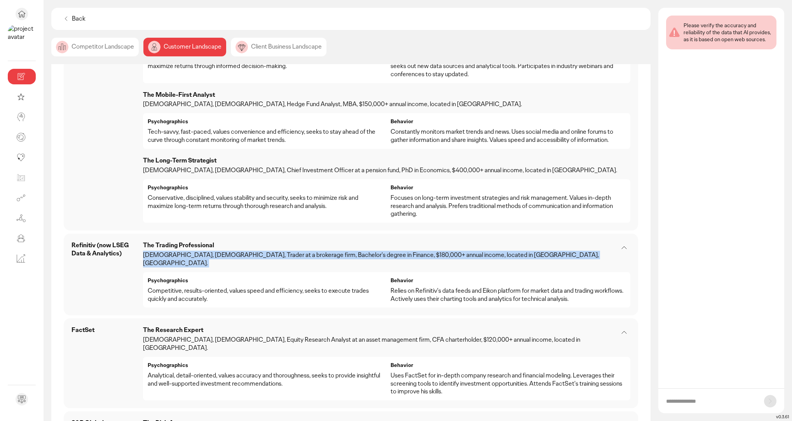
click at [236, 149] on div "The Trading Professional [DEMOGRAPHIC_DATA], [DEMOGRAPHIC_DATA], Trader at a br…" at bounding box center [386, 120] width 487 height 58
